Goal: Information Seeking & Learning: Learn about a topic

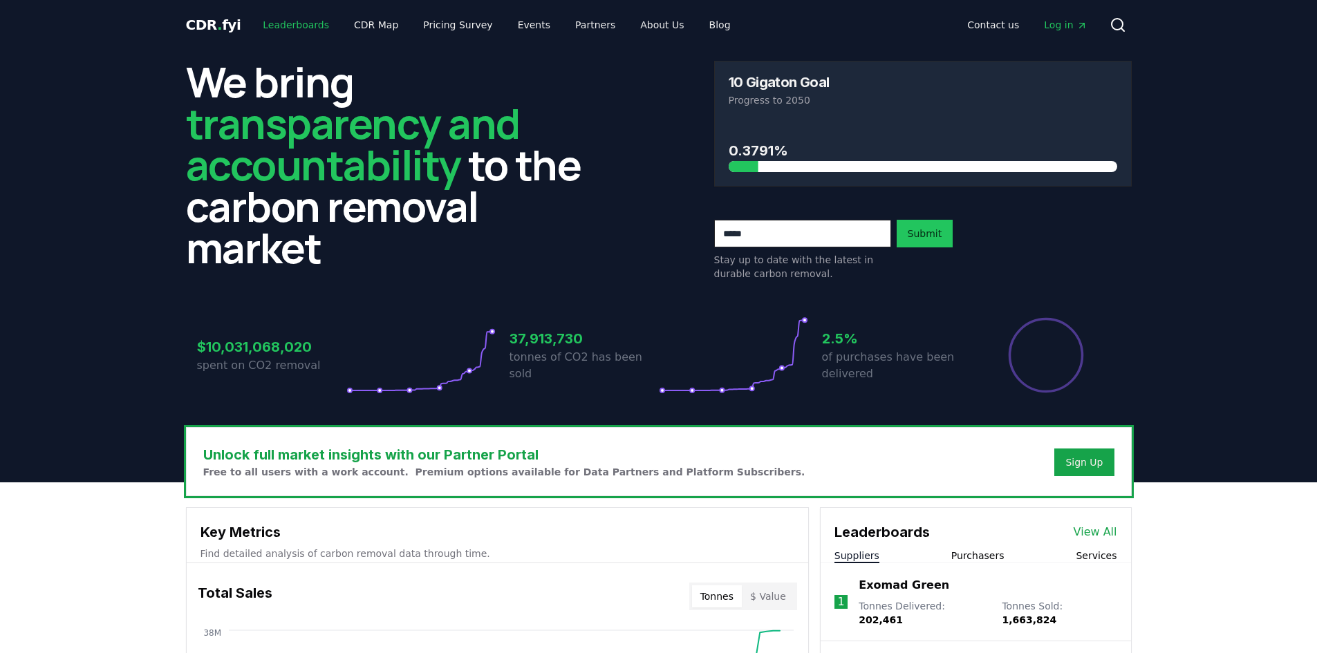
click at [277, 19] on link "Leaderboards" at bounding box center [296, 24] width 88 height 25
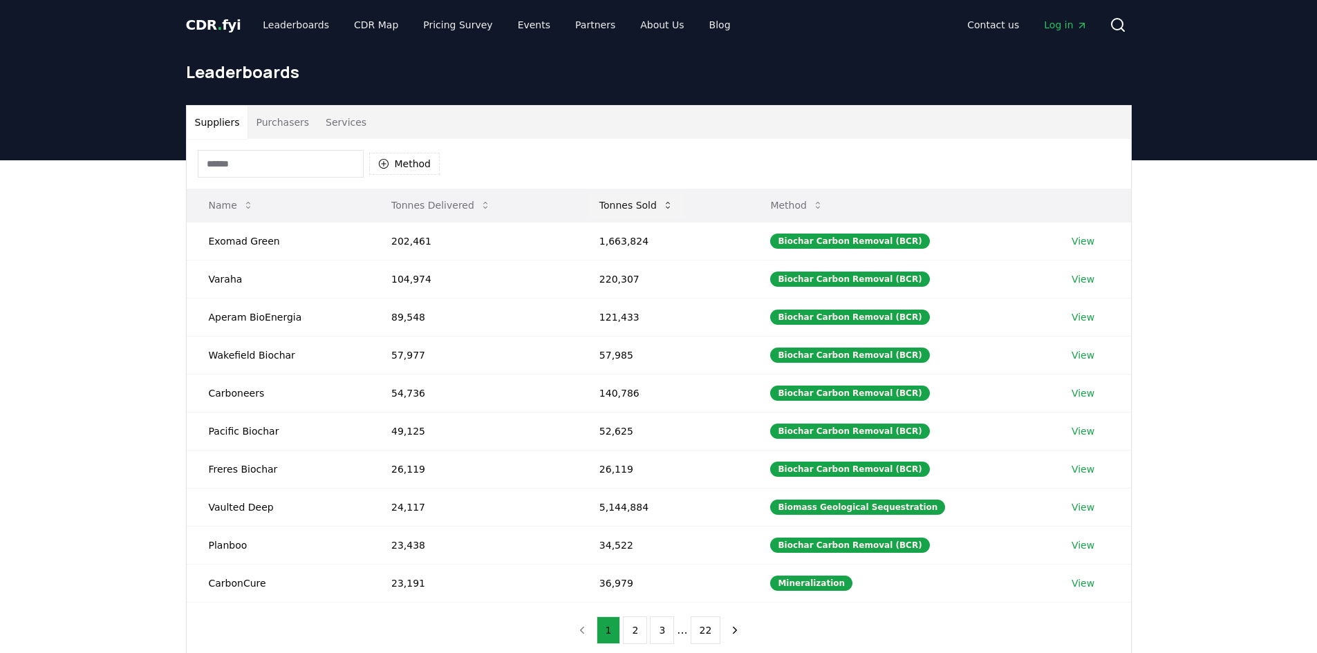
click at [642, 206] on button "Tonnes Sold" at bounding box center [636, 205] width 96 height 28
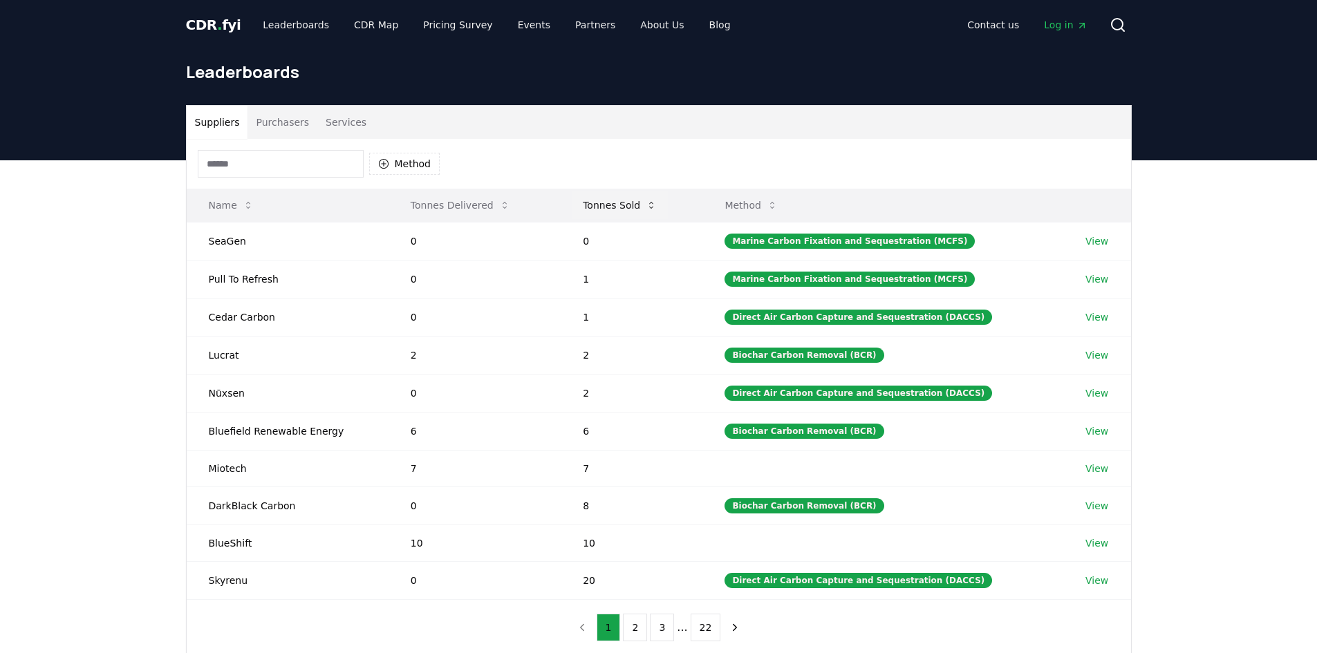
click at [614, 206] on button "Tonnes Sold" at bounding box center [620, 205] width 96 height 28
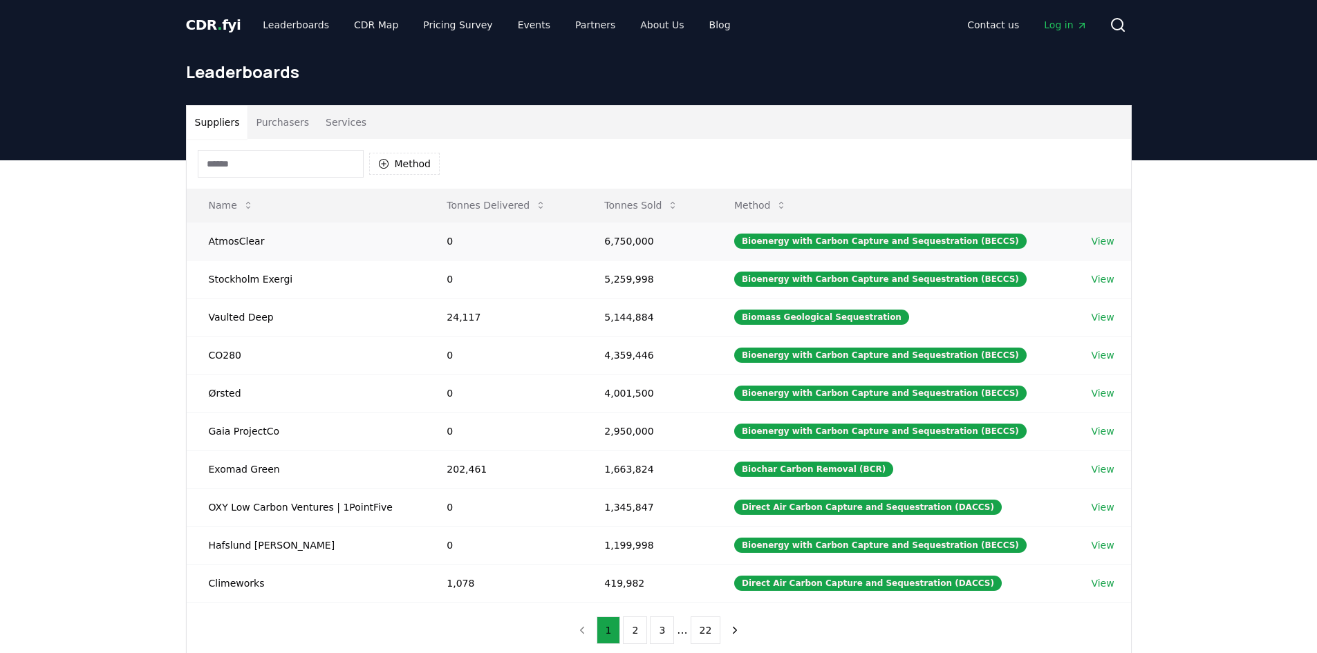
click at [1092, 241] on link "View" at bounding box center [1102, 241] width 23 height 14
